Goal: Check status

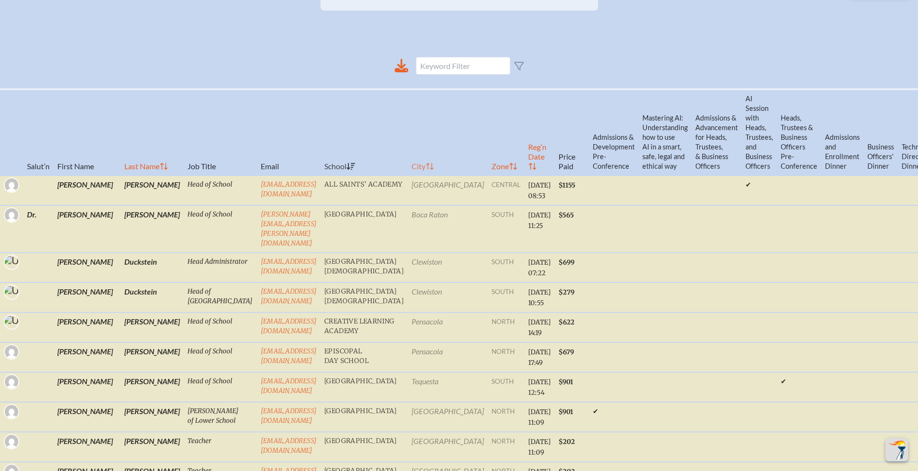
scroll to position [237, 0]
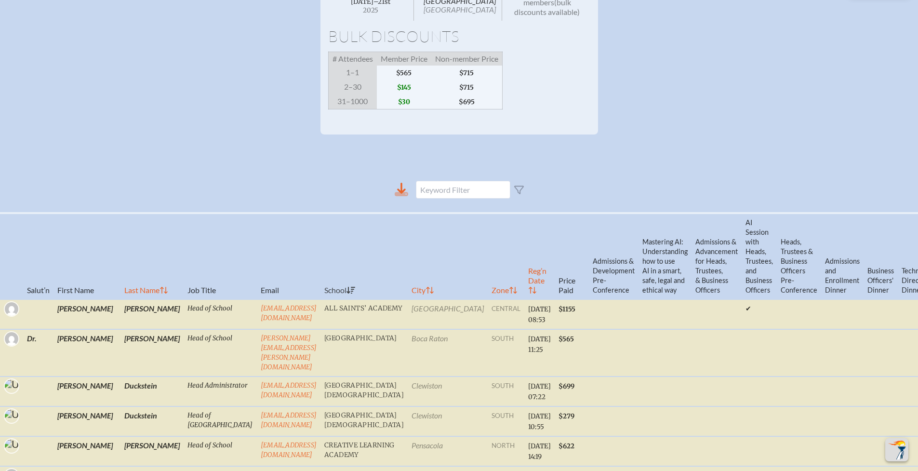
click at [404, 183] on icon at bounding box center [401, 188] width 9 height 11
click at [524, 259] on th "Reg’n Date" at bounding box center [539, 256] width 30 height 86
checkbox input "false"
checkbox input "true"
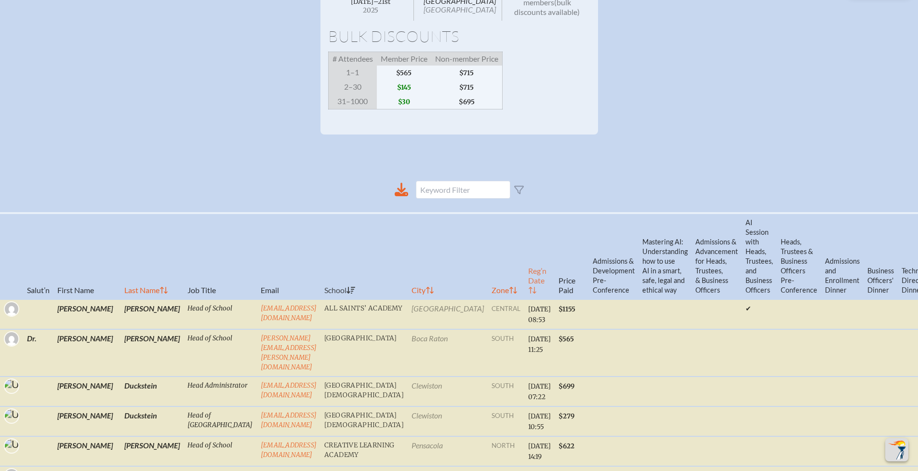
checkbox input "false"
checkbox input "true"
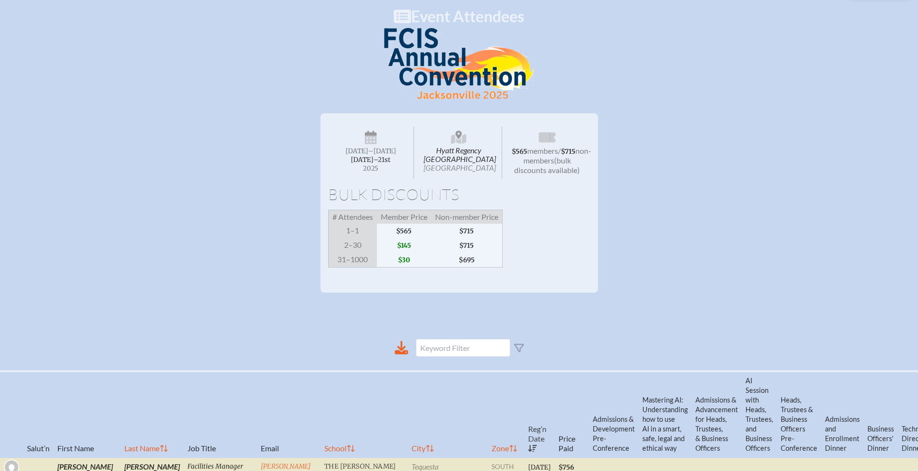
scroll to position [0, 0]
